Goal: Navigation & Orientation: Find specific page/section

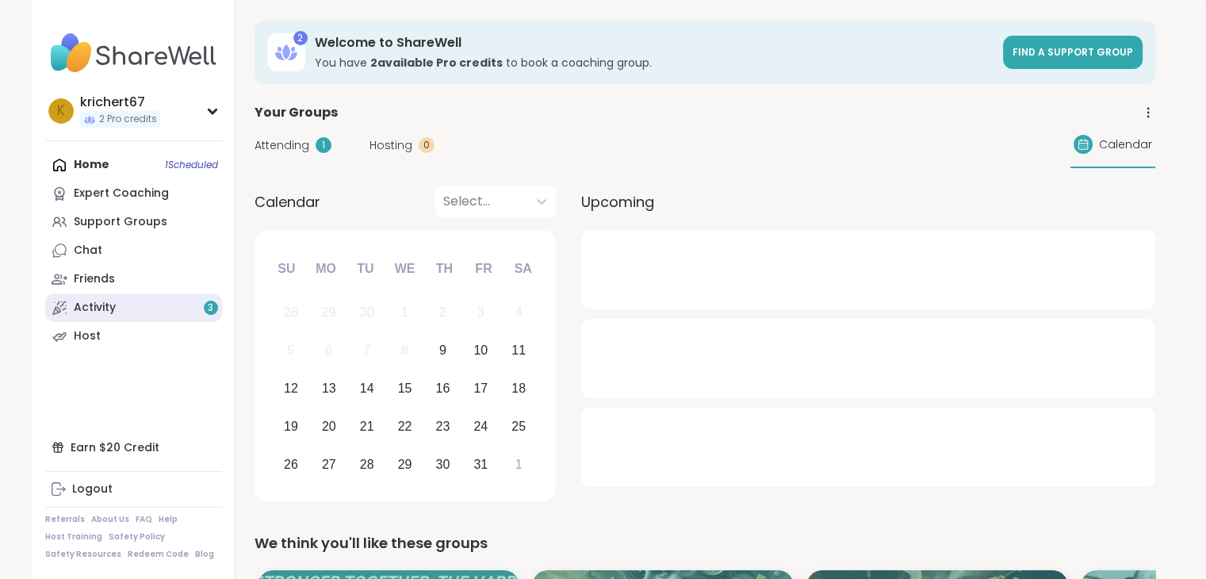
click at [124, 299] on link "Activity 3" at bounding box center [133, 307] width 177 height 29
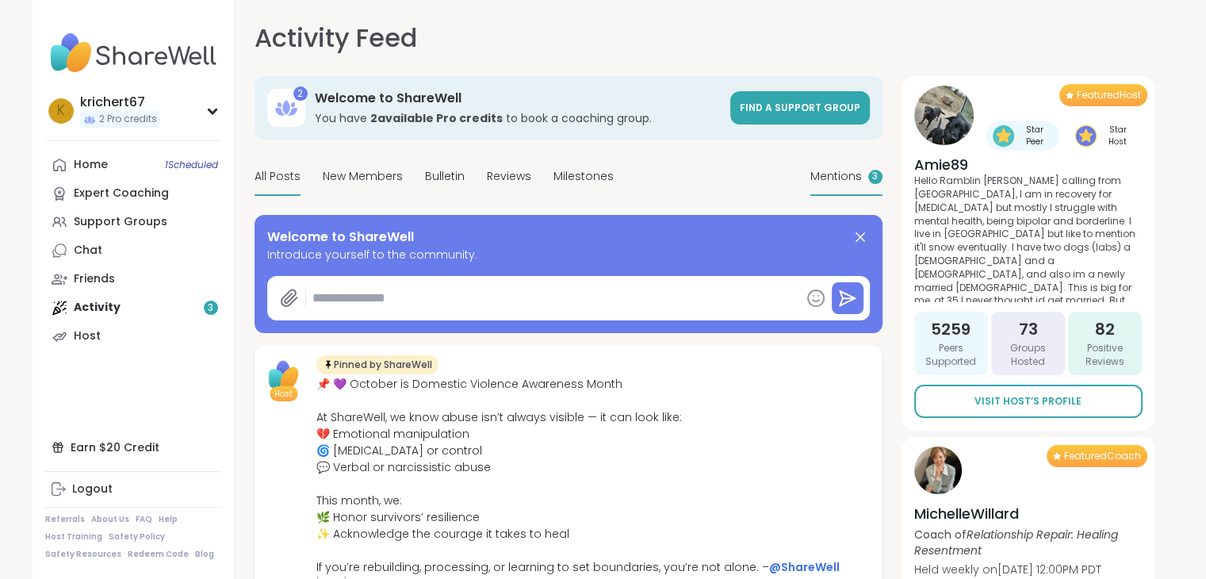
click at [832, 179] on span "Mentions" at bounding box center [836, 176] width 52 height 17
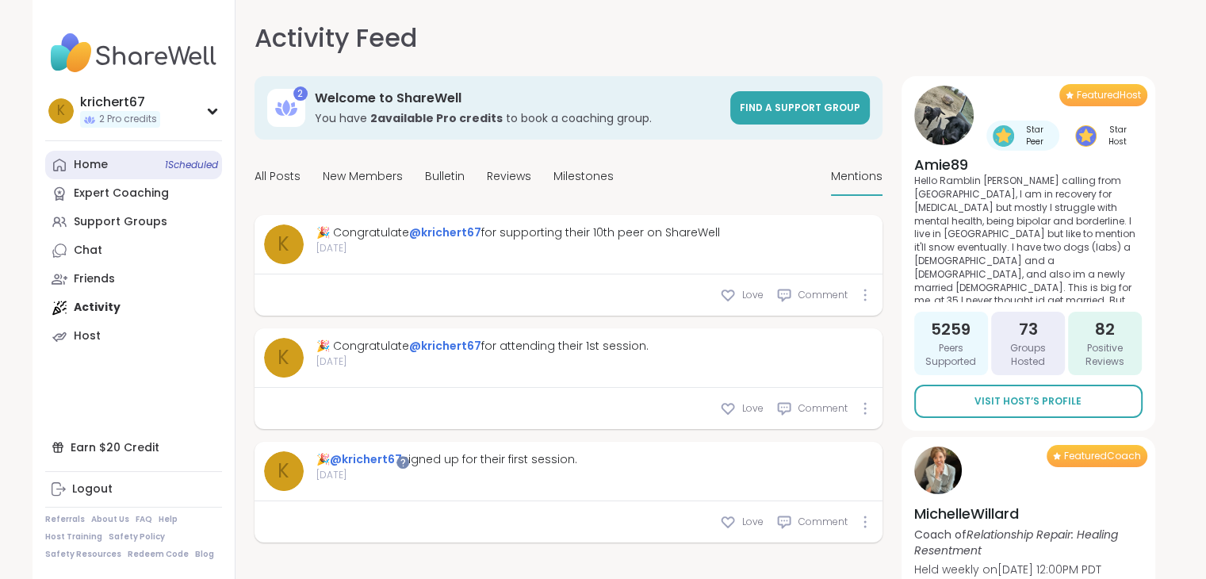
click at [145, 163] on link "Home 1 Scheduled" at bounding box center [133, 165] width 177 height 29
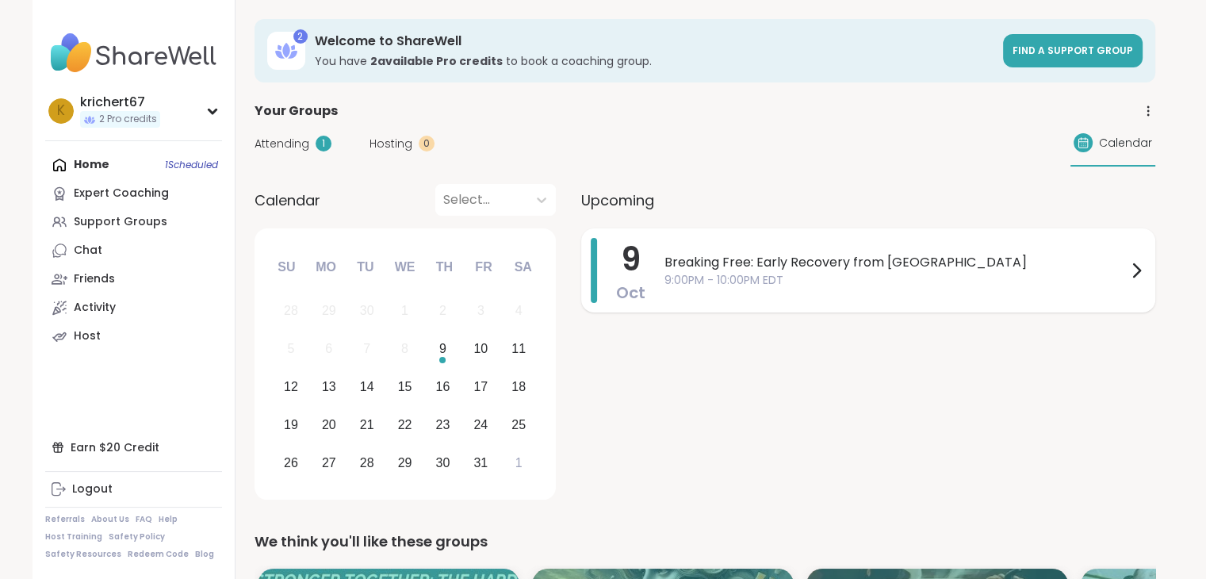
click at [709, 261] on span "Breaking Free: Early Recovery from [GEOGRAPHIC_DATA]" at bounding box center [895, 262] width 462 height 19
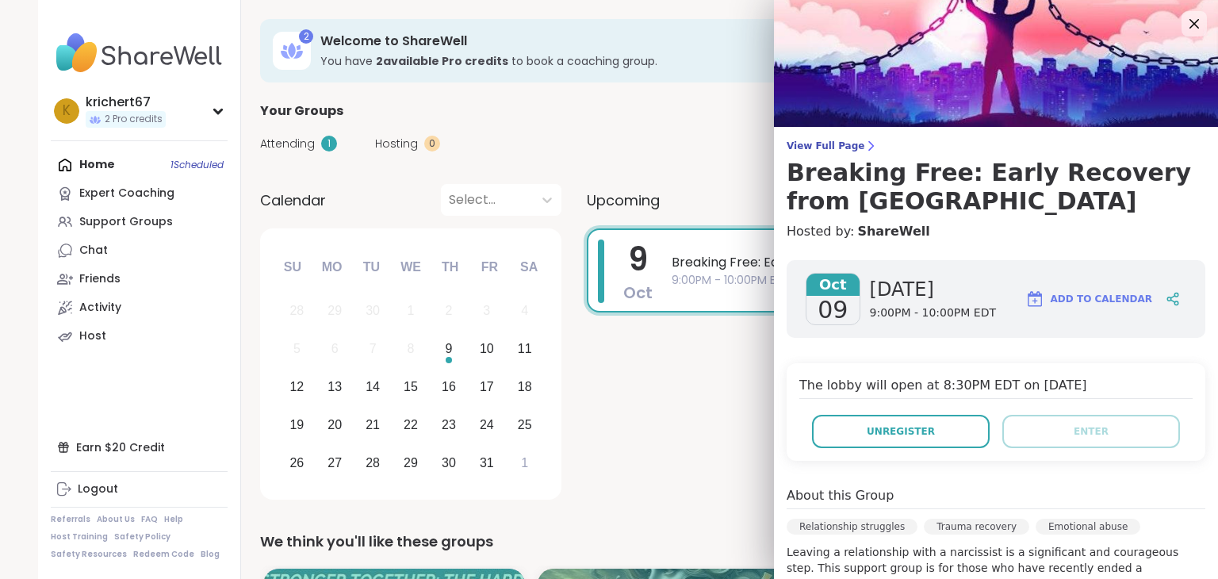
click at [668, 379] on div "[DATE] Breaking Free: Early Recovery from Abuse 9:00PM - 10:00PM EDT" at bounding box center [874, 366] width 574 height 277
